Goal: Task Accomplishment & Management: Use online tool/utility

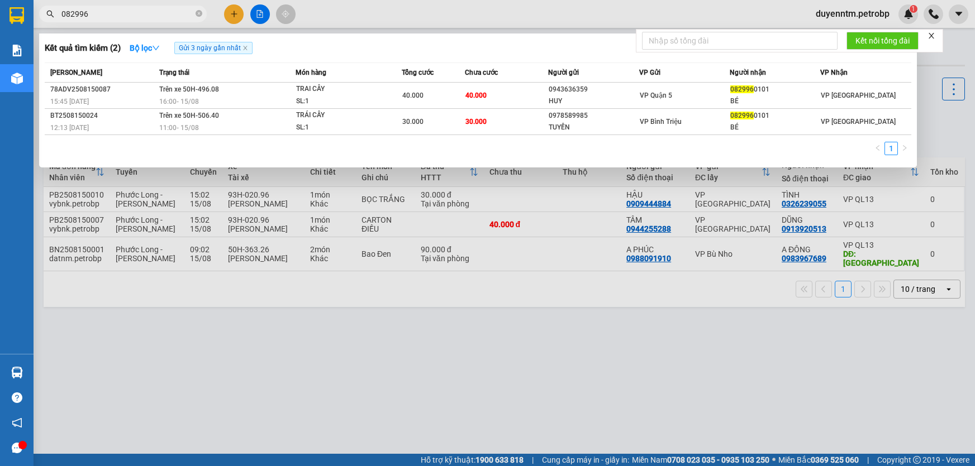
click at [145, 11] on input "082996" at bounding box center [127, 14] width 132 height 12
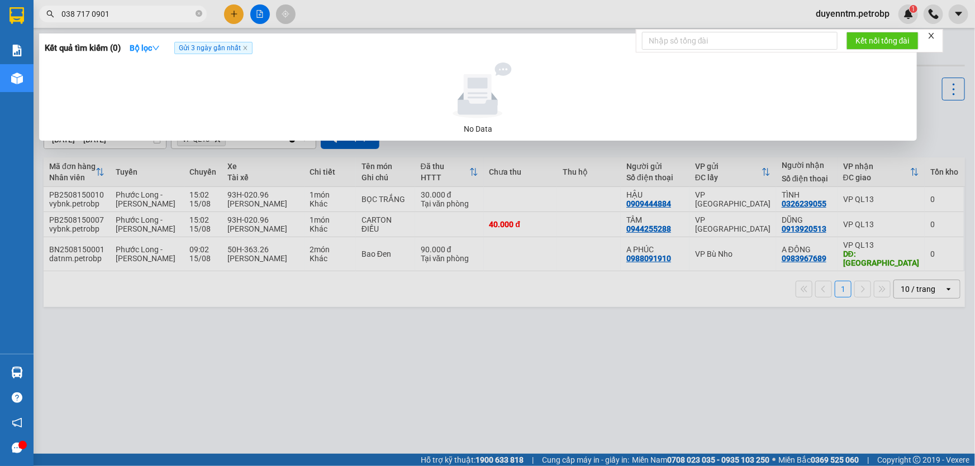
click at [89, 12] on input "038 717 0901" at bounding box center [127, 14] width 132 height 12
click at [138, 8] on input "038 71 0901" at bounding box center [127, 14] width 132 height 12
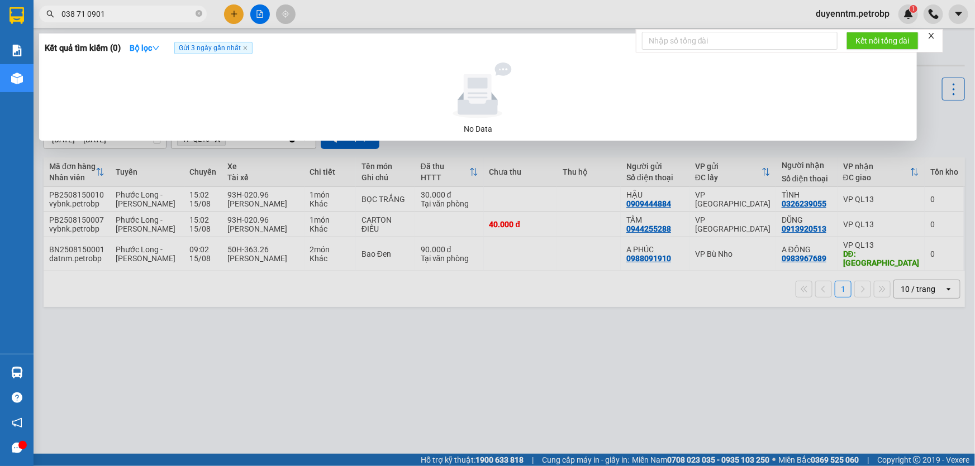
click at [138, 8] on input "038 71 0901" at bounding box center [127, 14] width 132 height 12
paste input "7"
click at [91, 15] on input "038 717 0901" at bounding box center [127, 14] width 132 height 12
click at [77, 12] on input "038 7170901" at bounding box center [127, 14] width 132 height 12
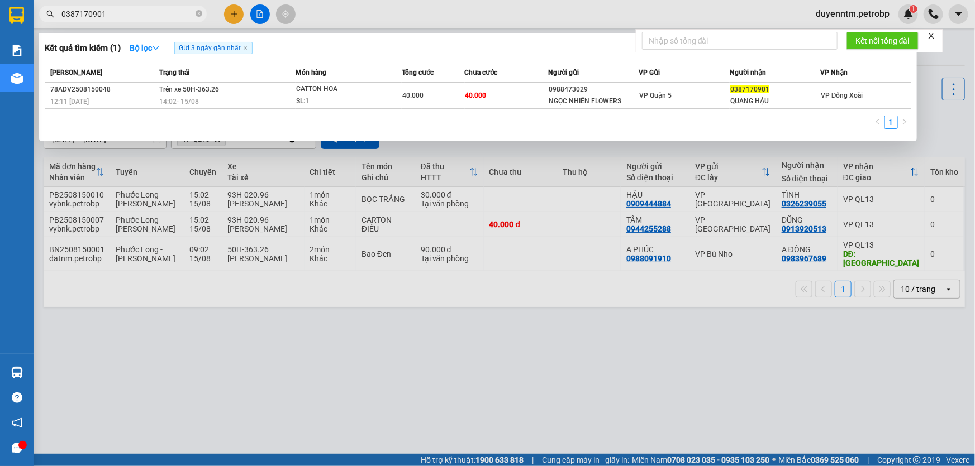
type input "0387170901"
click at [200, 12] on icon "close-circle" at bounding box center [199, 13] width 7 height 7
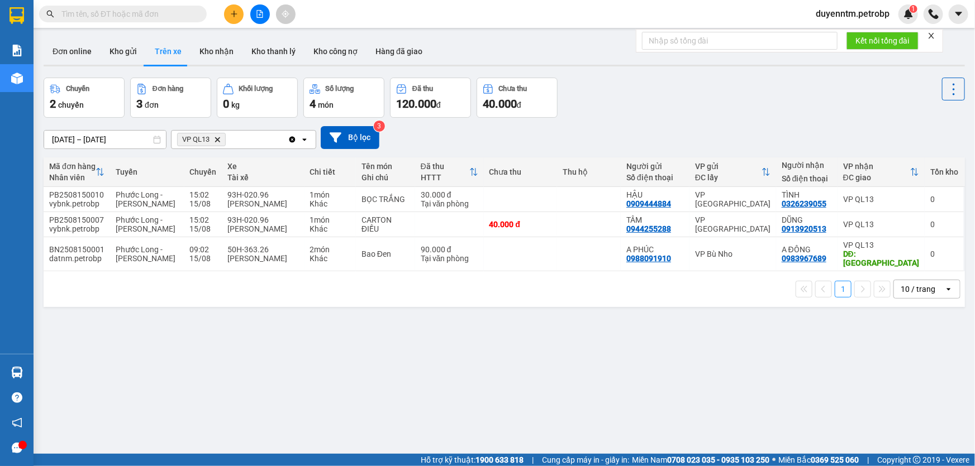
click at [131, 16] on input "text" at bounding box center [127, 14] width 132 height 12
